Goal: Information Seeking & Learning: Find specific fact

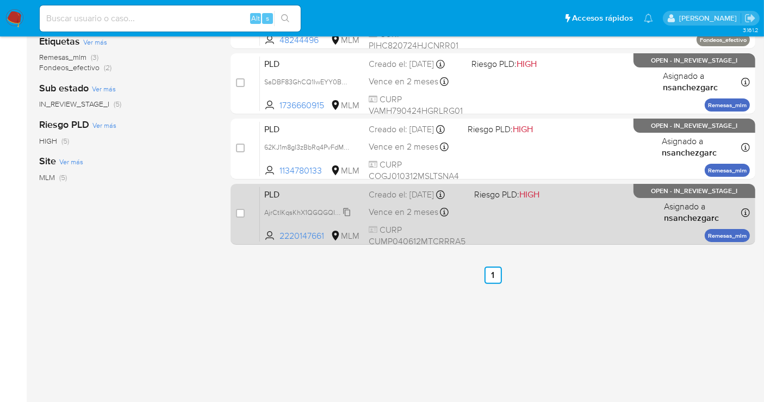
scroll to position [181, 0]
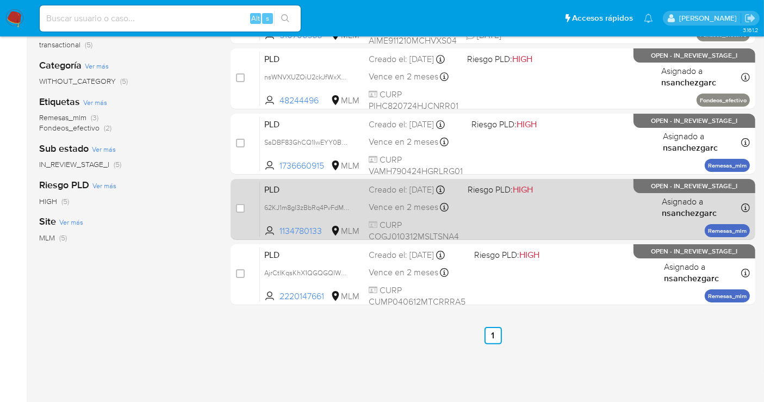
click at [387, 196] on div "Creado el: 12/09/2025 Creado el: 12/09/2025 02:09:38" at bounding box center [414, 190] width 90 height 12
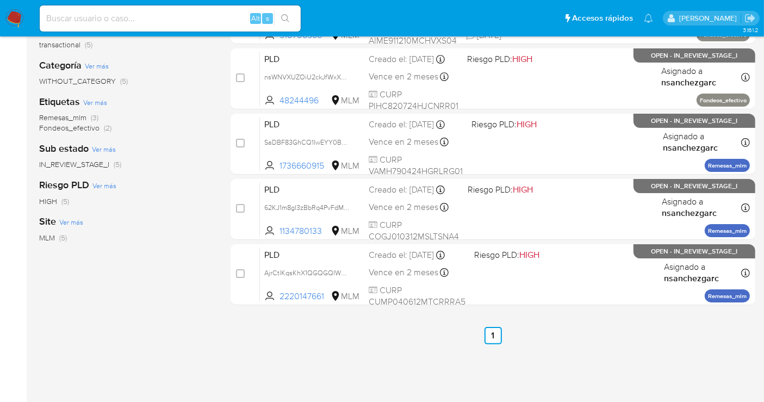
scroll to position [0, 0]
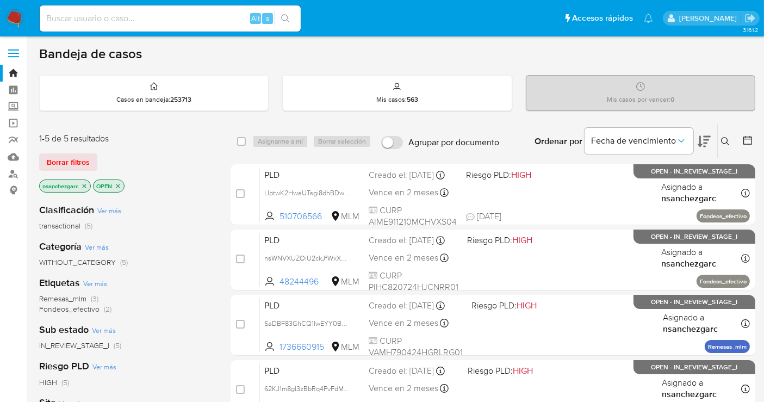
click at [88, 186] on p "nsanchezgarc" at bounding box center [65, 186] width 51 height 12
click at [87, 185] on icon "close-filter" at bounding box center [84, 186] width 7 height 7
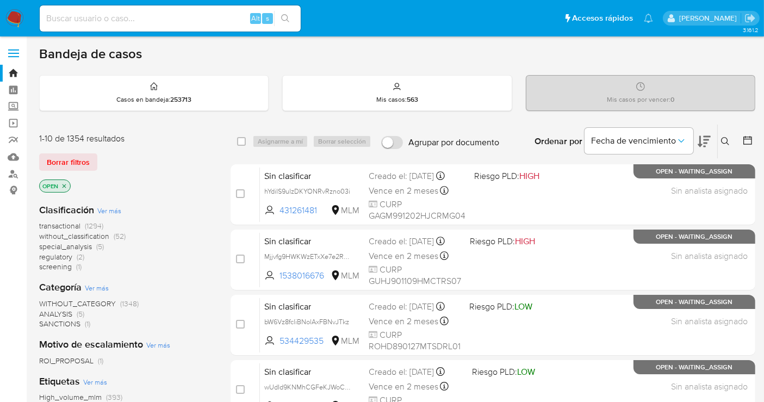
click at [82, 235] on span "without_classification" at bounding box center [74, 236] width 70 height 11
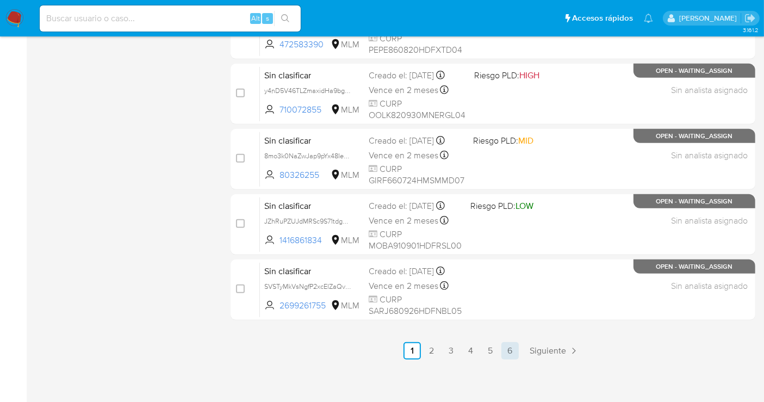
scroll to position [495, 0]
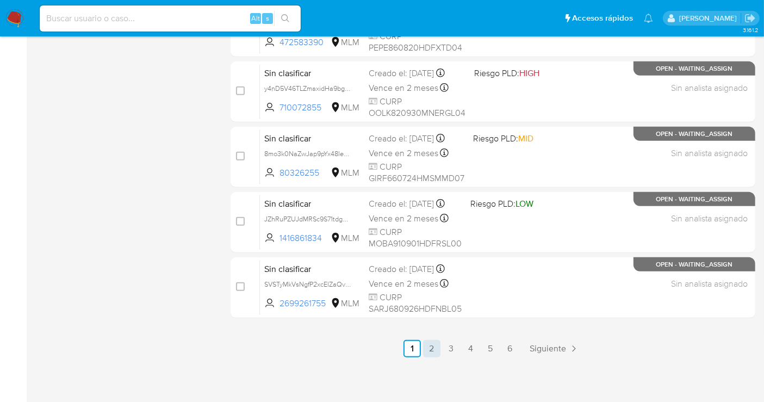
click at [436, 347] on link "2" at bounding box center [431, 348] width 17 height 17
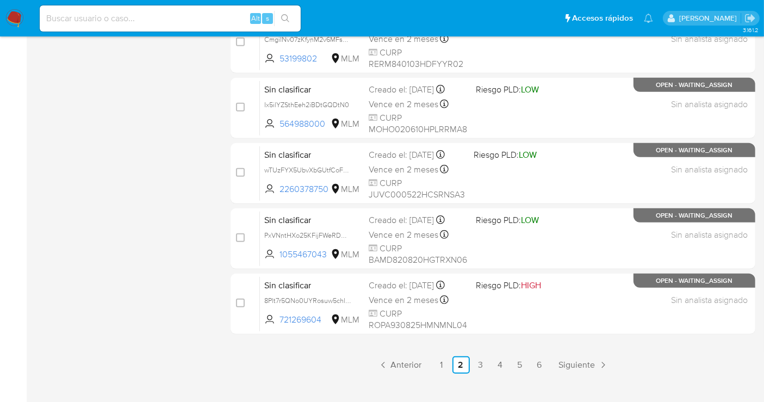
scroll to position [495, 0]
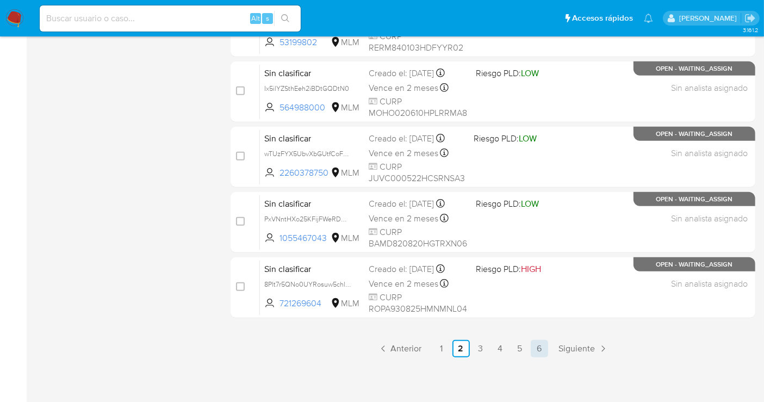
click at [534, 348] on link "6" at bounding box center [539, 348] width 17 height 17
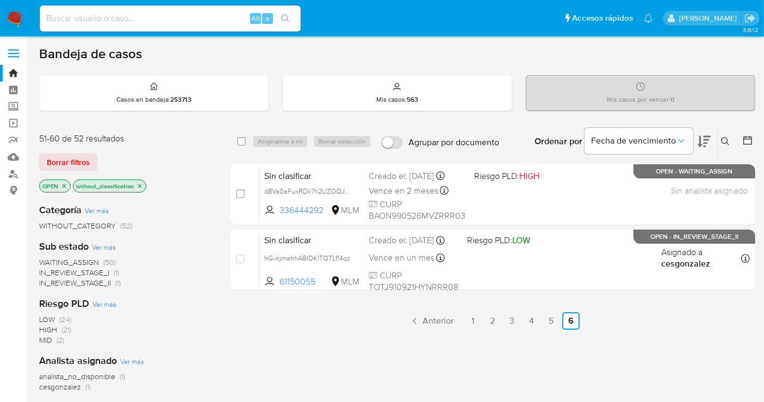
scroll to position [60, 0]
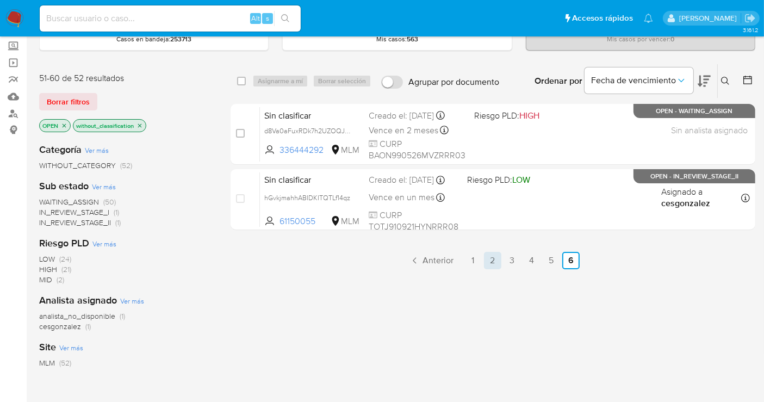
click at [495, 262] on link "2" at bounding box center [492, 260] width 17 height 17
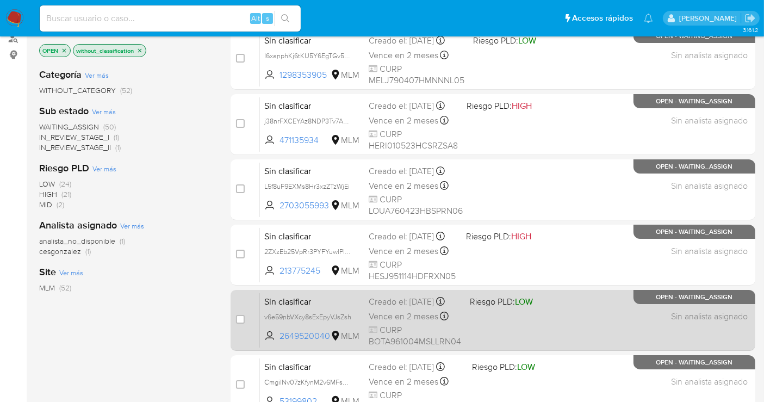
scroll to position [71, 0]
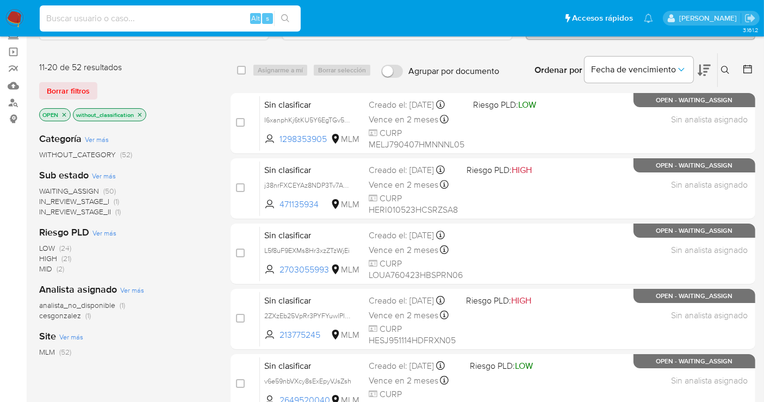
click at [93, 18] on input at bounding box center [170, 18] width 261 height 14
paste input "804853649"
type input "804853649"
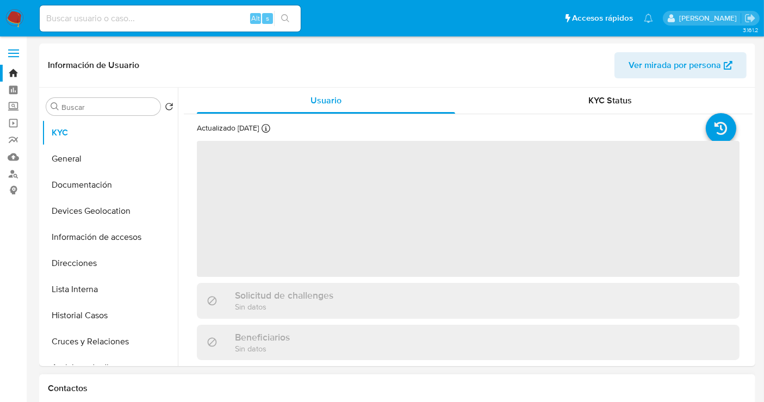
select select "10"
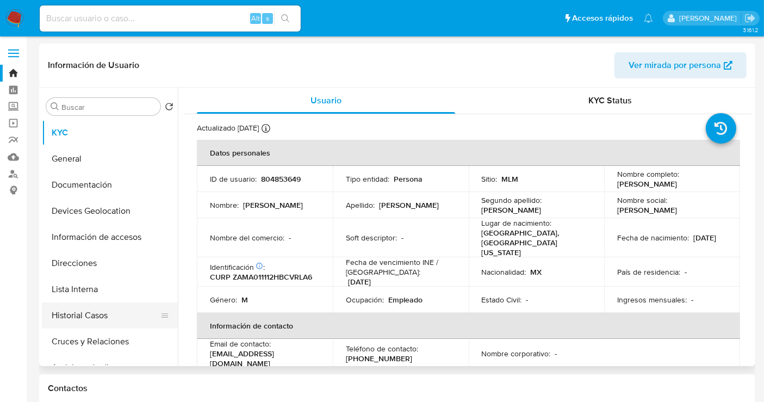
click at [78, 320] on button "Historial Casos" at bounding box center [105, 315] width 127 height 26
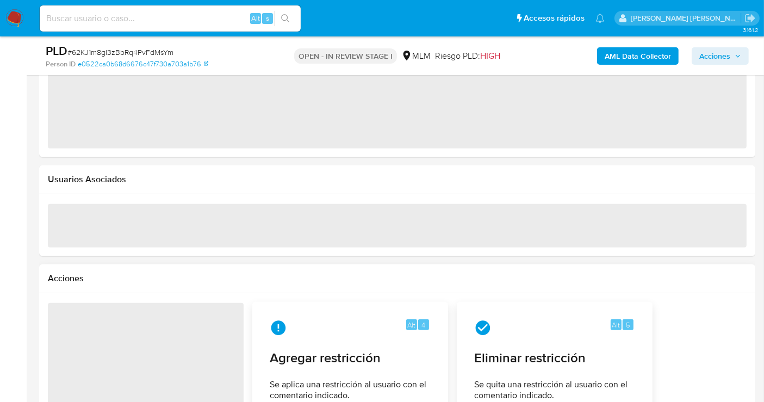
select select "10"
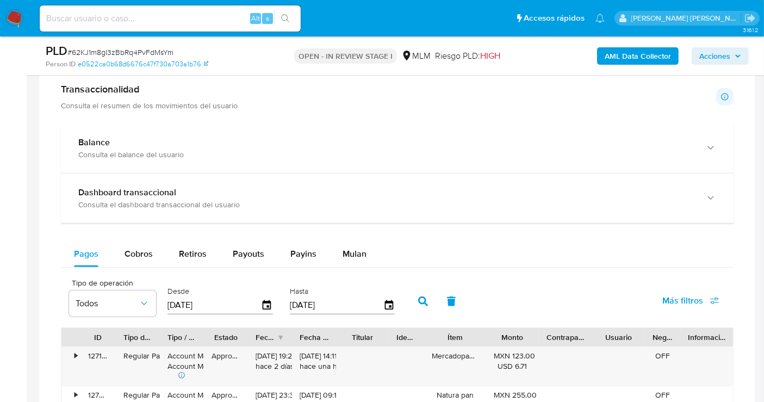
scroll to position [725, 0]
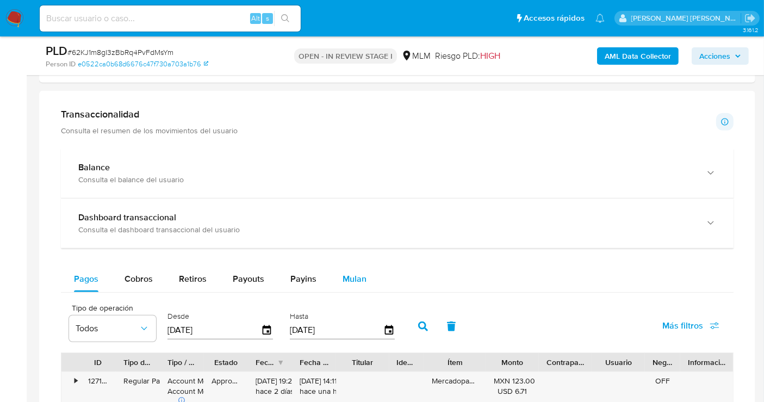
click at [349, 279] on span "Mulan" at bounding box center [355, 279] width 24 height 13
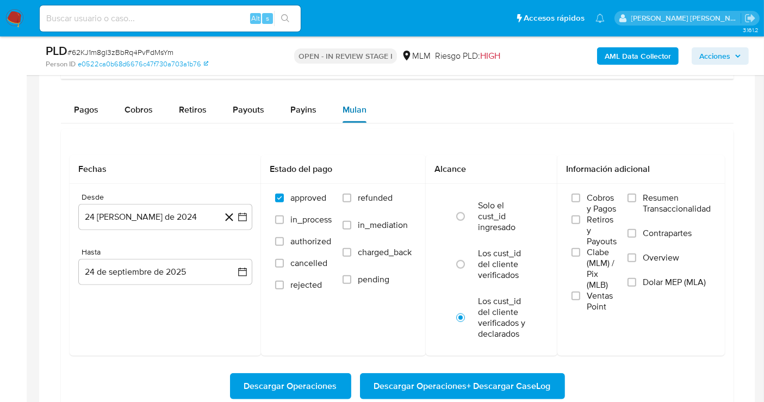
scroll to position [967, 0]
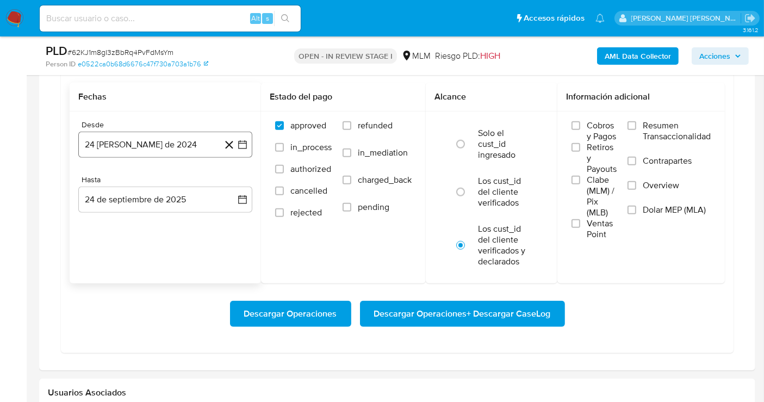
click at [207, 146] on button "24 [PERSON_NAME] de 2024" at bounding box center [165, 145] width 174 height 26
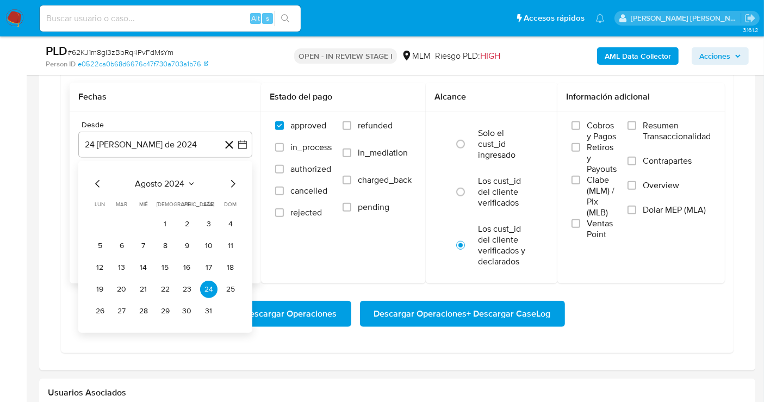
click at [231, 181] on icon "Mes siguiente" at bounding box center [232, 183] width 13 height 13
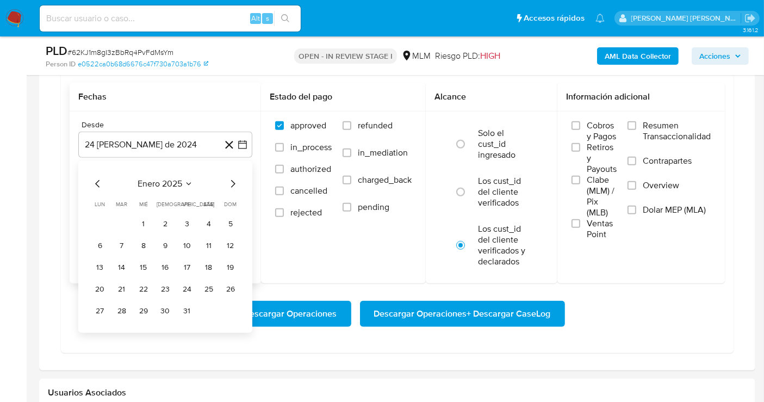
click at [231, 181] on icon "Mes siguiente" at bounding box center [232, 183] width 13 height 13
click at [171, 215] on button "1" at bounding box center [165, 223] width 17 height 17
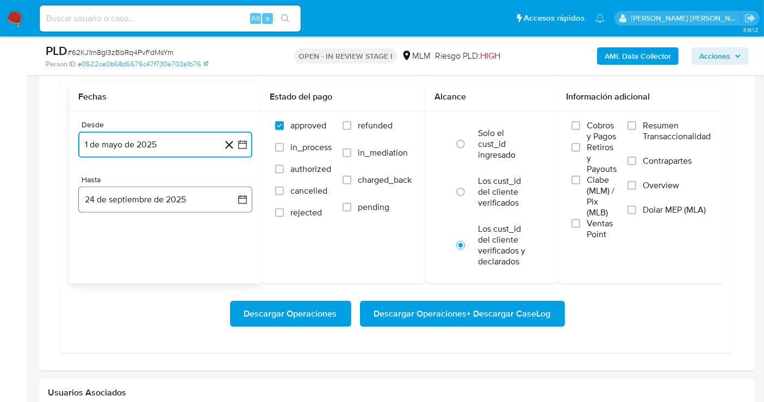
click at [184, 198] on button "24 de septiembre de 2025" at bounding box center [165, 200] width 174 height 26
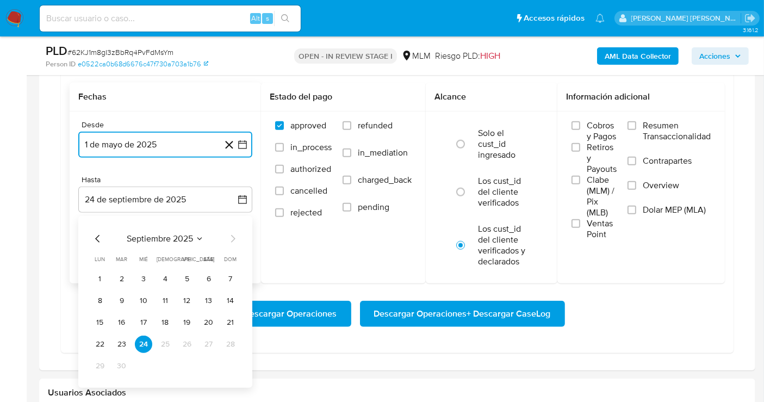
click at [95, 233] on icon "Mes anterior" at bounding box center [97, 238] width 13 height 13
click at [231, 363] on button "31" at bounding box center [230, 365] width 17 height 17
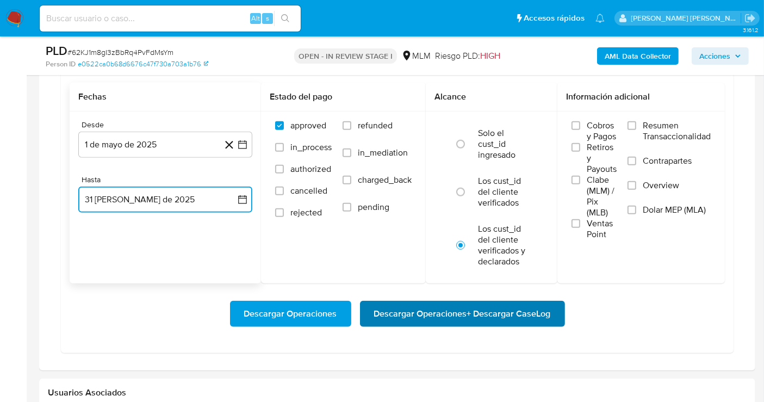
click at [465, 312] on span "Descargar Operaciones + Descargar CaseLog" at bounding box center [462, 314] width 177 height 24
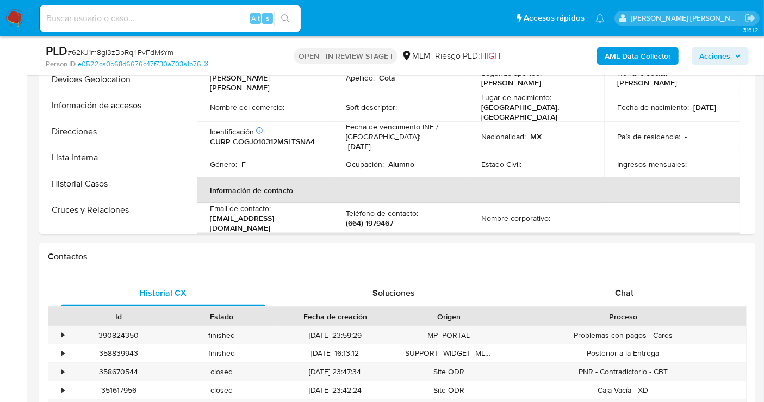
scroll to position [242, 0]
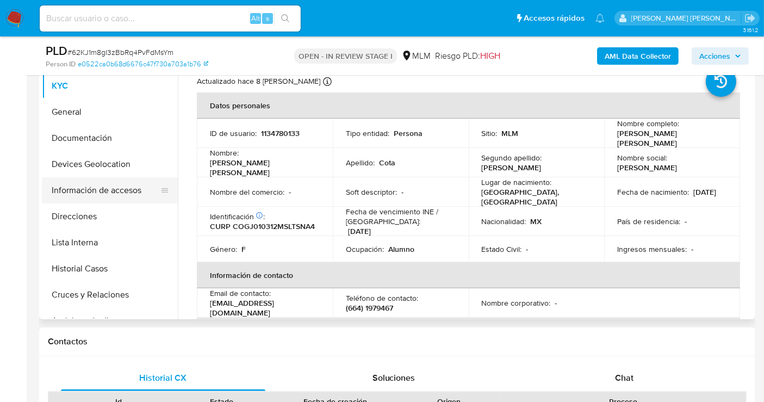
click at [84, 198] on button "Información de accesos" at bounding box center [105, 190] width 127 height 26
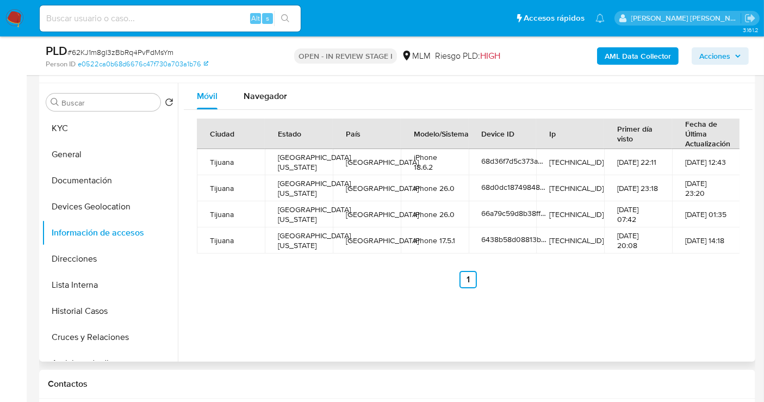
scroll to position [181, 0]
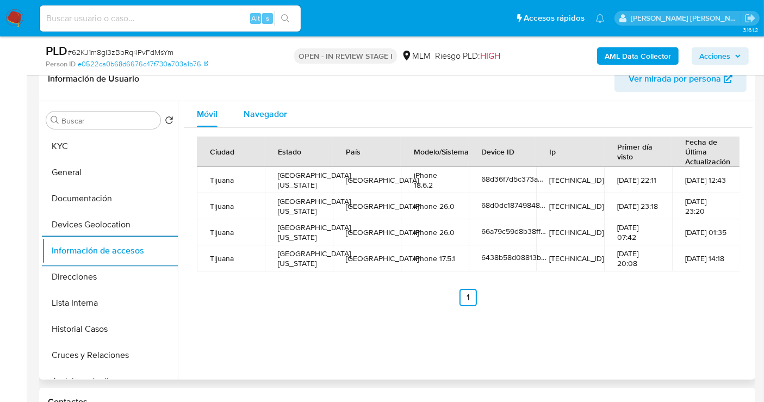
click at [263, 113] on span "Navegador" at bounding box center [266, 114] width 44 height 13
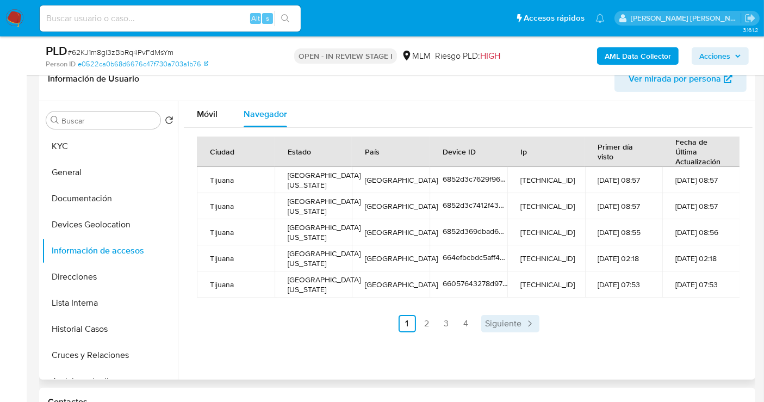
click at [502, 322] on span "Siguiente" at bounding box center [504, 323] width 36 height 9
click at [528, 324] on span "Siguiente" at bounding box center [533, 323] width 36 height 9
click at [534, 323] on span "Siguiente" at bounding box center [533, 323] width 36 height 9
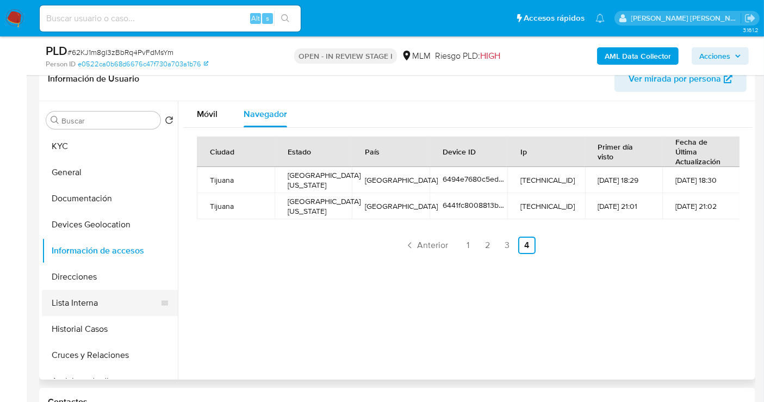
click at [73, 304] on button "Lista Interna" at bounding box center [105, 303] width 127 height 26
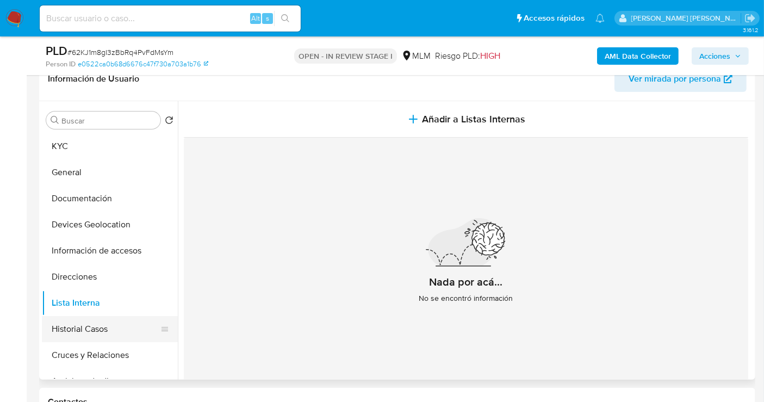
drag, startPoint x: 107, startPoint y: 353, endPoint x: 83, endPoint y: 333, distance: 30.5
click at [83, 333] on ul "KYC General Documentación Devices Geolocation Información de accesos Direccione…" at bounding box center [110, 255] width 136 height 245
click at [81, 331] on button "Historial Casos" at bounding box center [105, 329] width 127 height 26
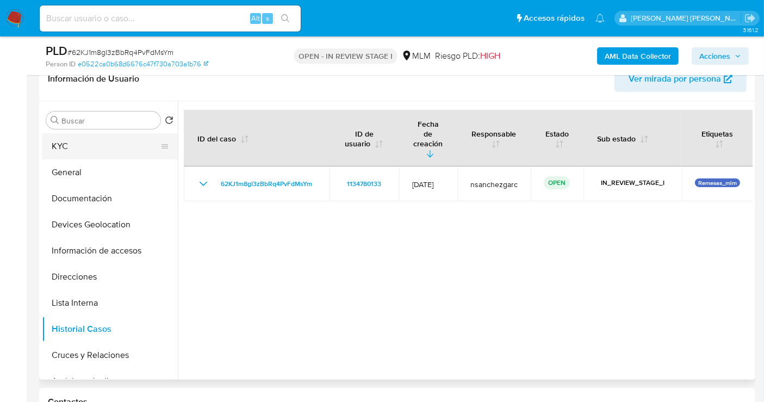
click at [65, 147] on button "KYC" at bounding box center [105, 146] width 127 height 26
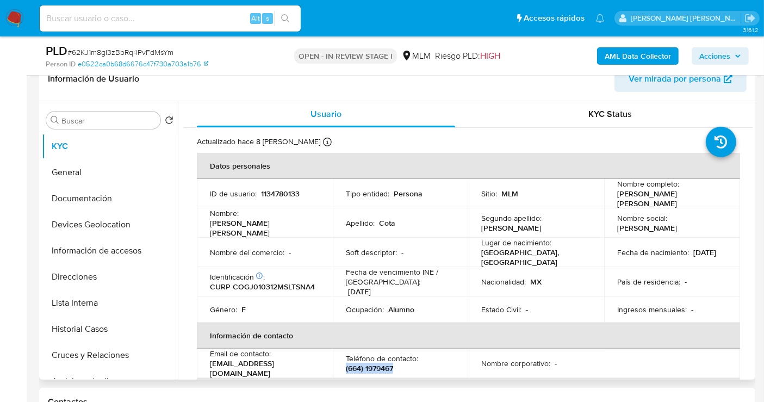
drag, startPoint x: 400, startPoint y: 361, endPoint x: 337, endPoint y: 363, distance: 62.6
click at [337, 363] on td "Teléfono de contacto : [PHONE_NUMBER]" at bounding box center [401, 363] width 136 height 29
copy p "(664) 1979467"
